Goal: Task Accomplishment & Management: Use online tool/utility

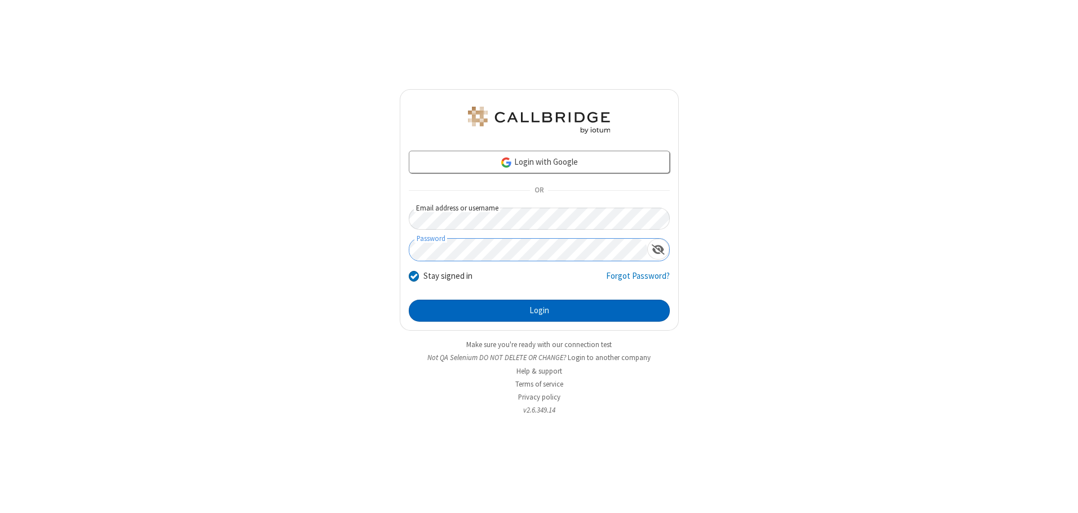
click at [539, 310] on button "Login" at bounding box center [539, 310] width 261 height 23
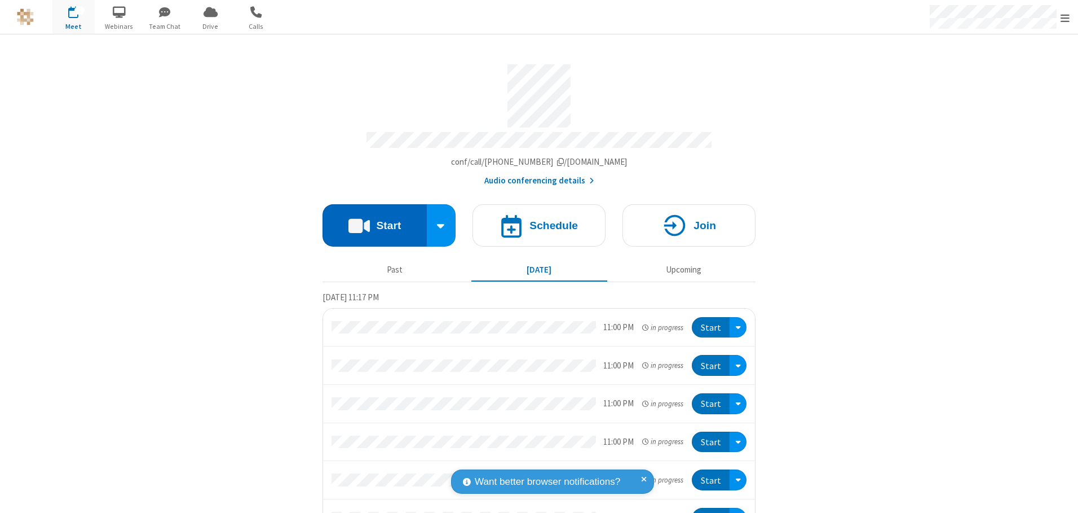
click at [370, 221] on button "Start" at bounding box center [375, 225] width 104 height 42
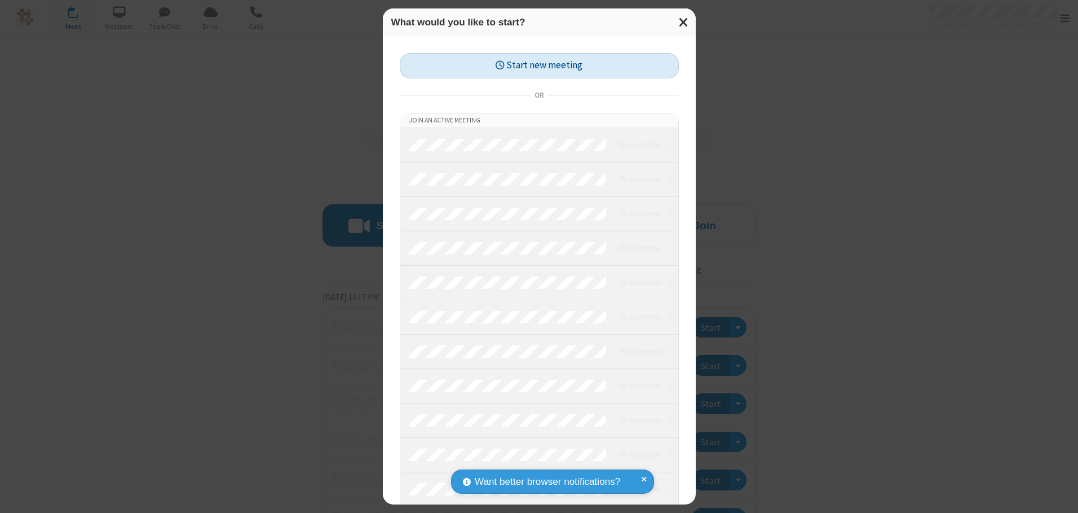
click at [536, 65] on button "Start new meeting" at bounding box center [539, 65] width 279 height 25
